Goal: Task Accomplishment & Management: Use online tool/utility

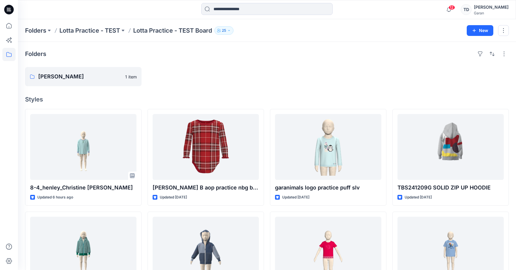
scroll to position [39, 0]
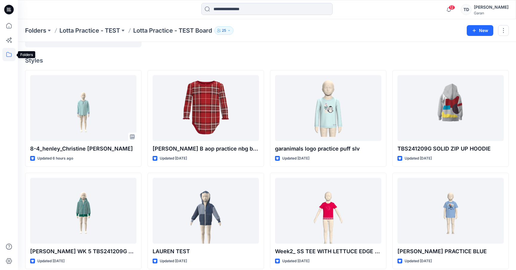
click at [9, 53] on icon at bounding box center [8, 54] width 13 height 13
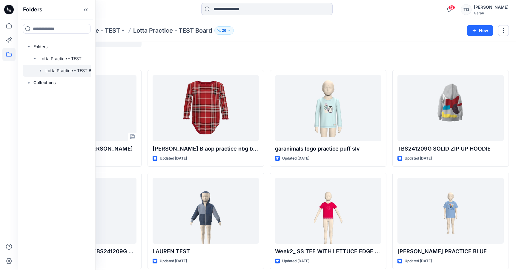
click at [73, 71] on div at bounding box center [63, 71] width 81 height 12
click at [72, 70] on div at bounding box center [63, 71] width 81 height 12
click at [278, 45] on div at bounding box center [328, 37] width 117 height 19
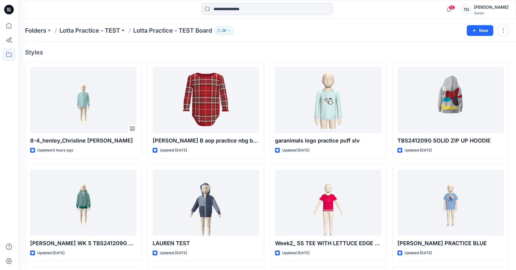
scroll to position [50, 0]
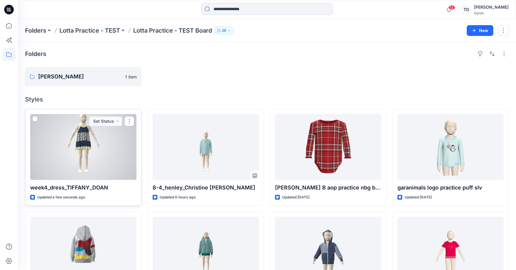
scroll to position [0, 0]
click at [81, 149] on div at bounding box center [83, 147] width 106 height 66
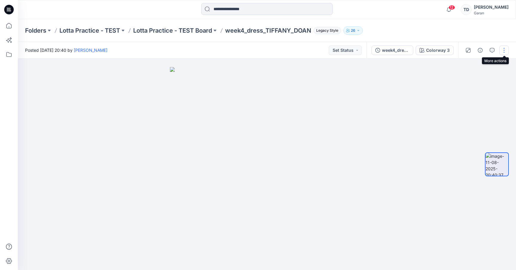
click at [504, 49] on button "button" at bounding box center [505, 50] width 10 height 10
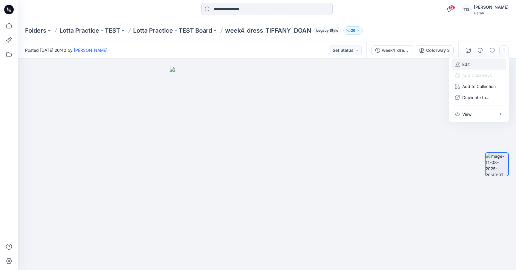
click at [491, 65] on button "Edit" at bounding box center [479, 64] width 55 height 11
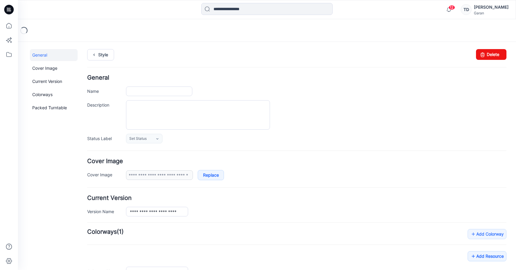
type input "**********"
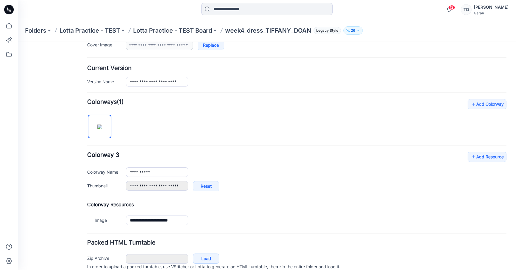
scroll to position [156, 0]
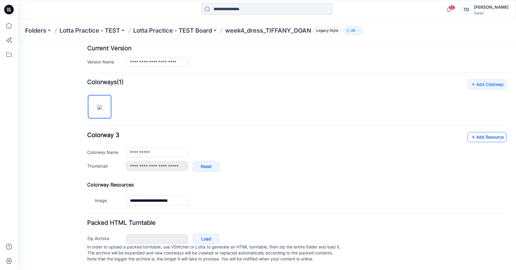
click at [489, 132] on link "Add Resource" at bounding box center [487, 137] width 39 height 10
click at [503, 132] on link "Add Resource" at bounding box center [487, 137] width 39 height 10
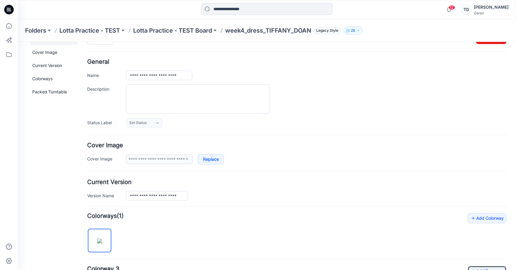
scroll to position [0, 0]
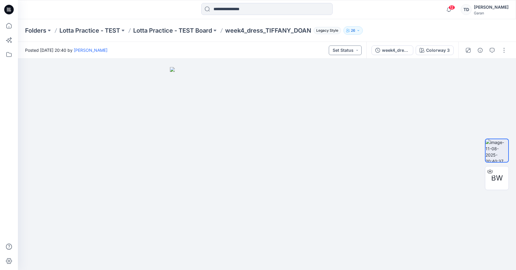
click at [346, 50] on button "Set Status" at bounding box center [345, 50] width 33 height 10
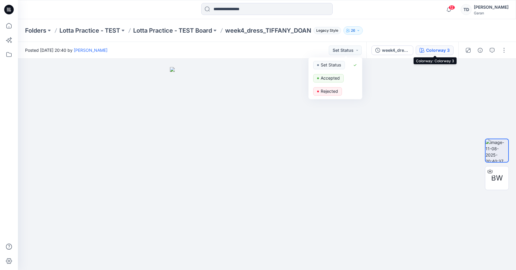
click at [436, 49] on div "Colorway 3" at bounding box center [438, 50] width 24 height 7
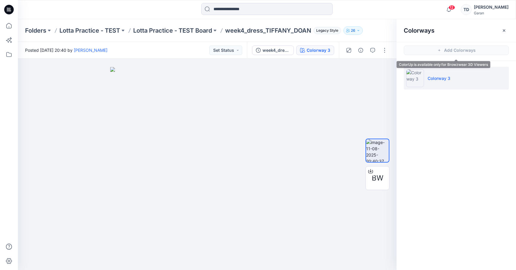
drag, startPoint x: 506, startPoint y: 32, endPoint x: 507, endPoint y: 52, distance: 20.1
click at [507, 51] on div "Colorways Add Colorways Colorway 3" at bounding box center [457, 144] width 120 height 250
